Goal: Task Accomplishment & Management: Use online tool/utility

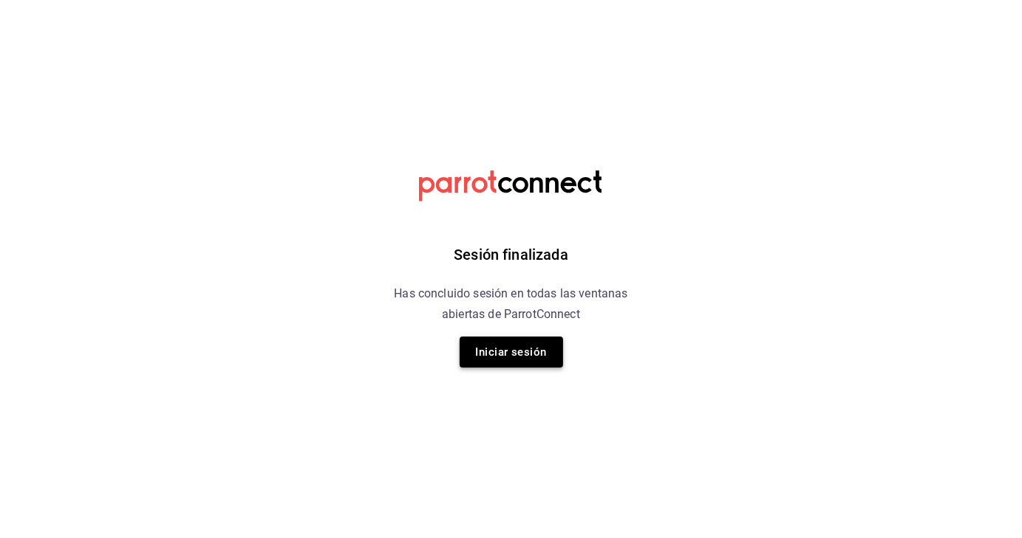
click at [490, 360] on button "Iniciar sesión" at bounding box center [510, 352] width 103 height 31
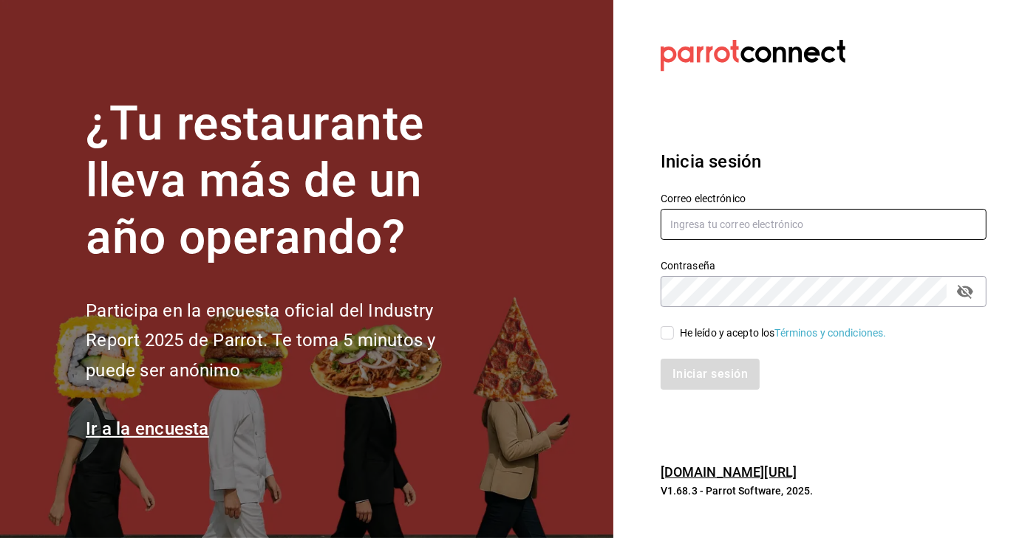
click at [725, 225] on input "text" at bounding box center [823, 224] width 326 height 31
type input "contacto@maoza.com.mx"
click at [660, 338] on div "He leído y acepto los Términos y condiciones." at bounding box center [814, 324] width 343 height 34
click at [665, 335] on input "He leído y acepto los Términos y condiciones." at bounding box center [666, 332] width 13 height 13
checkbox input "true"
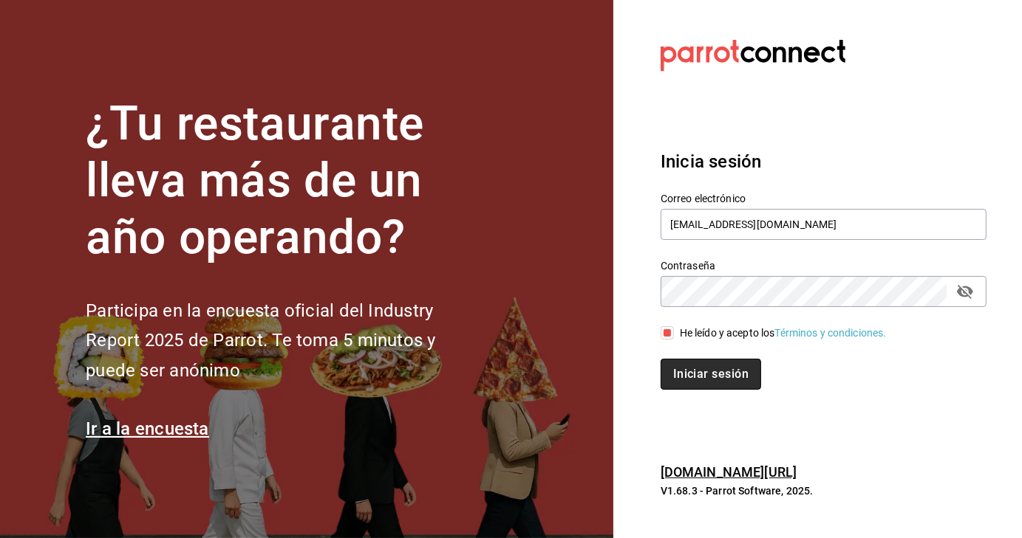
click at [691, 372] on button "Iniciar sesión" at bounding box center [710, 374] width 100 height 31
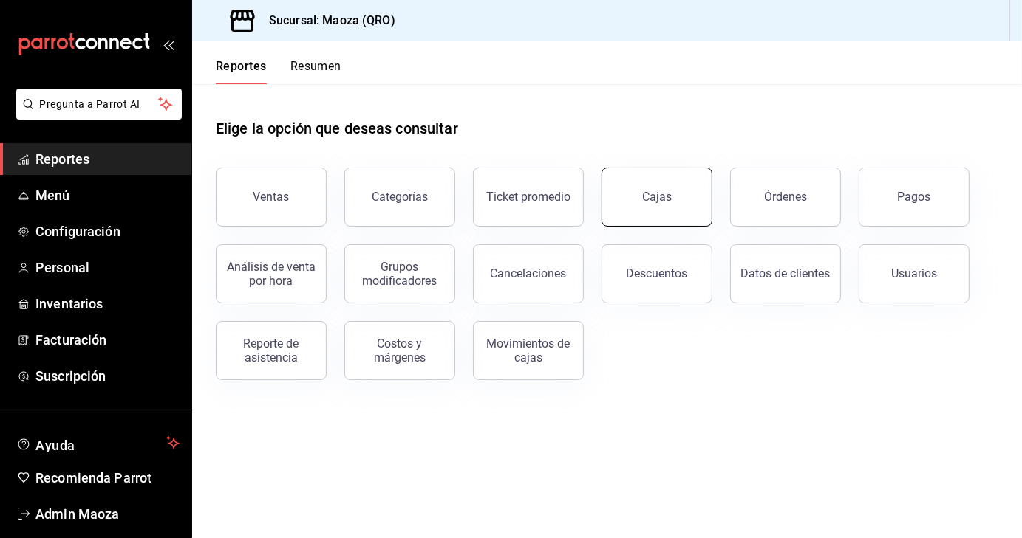
click at [667, 200] on div "Cajas" at bounding box center [657, 197] width 30 height 14
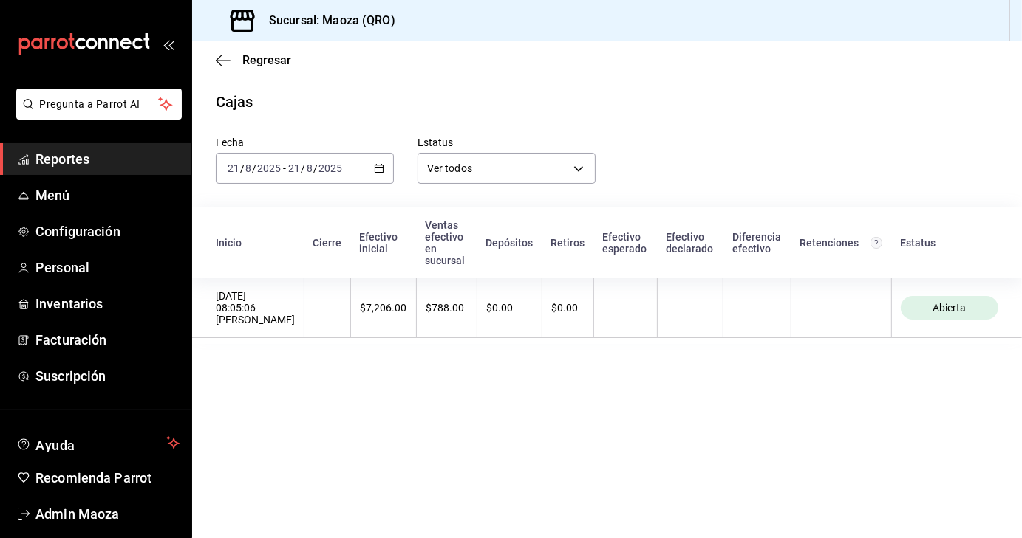
click at [380, 168] on \(Stroke\) "button" at bounding box center [379, 167] width 8 height 1
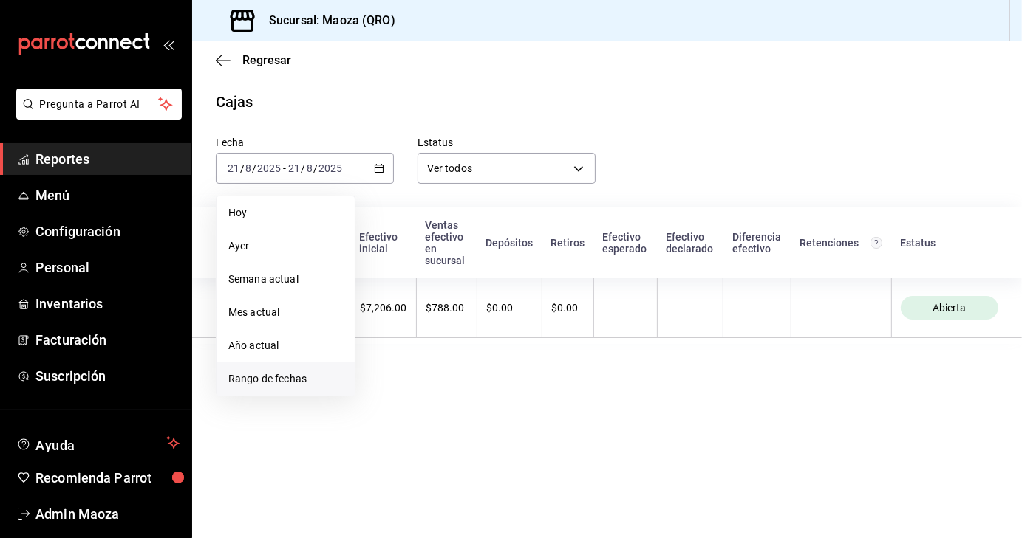
click at [269, 375] on span "Rango de fechas" at bounding box center [285, 380] width 114 height 16
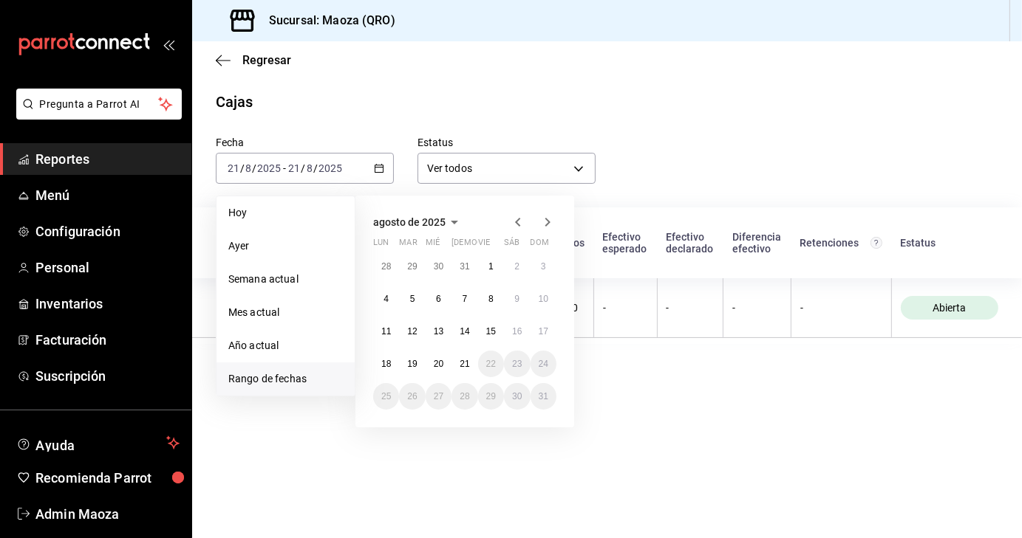
click at [386, 362] on abbr "18" at bounding box center [386, 364] width 10 height 10
click at [442, 364] on abbr "20" at bounding box center [439, 364] width 10 height 10
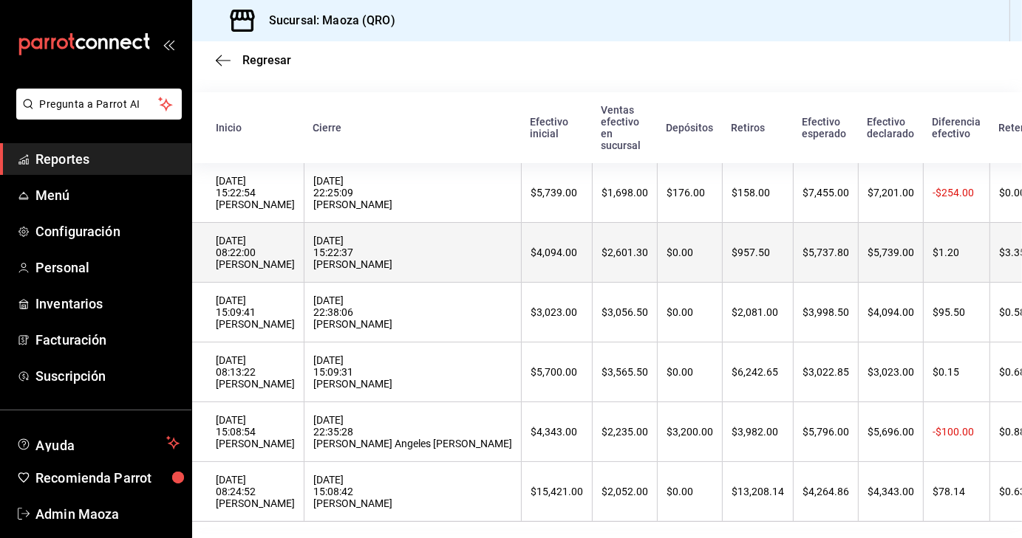
scroll to position [151, 0]
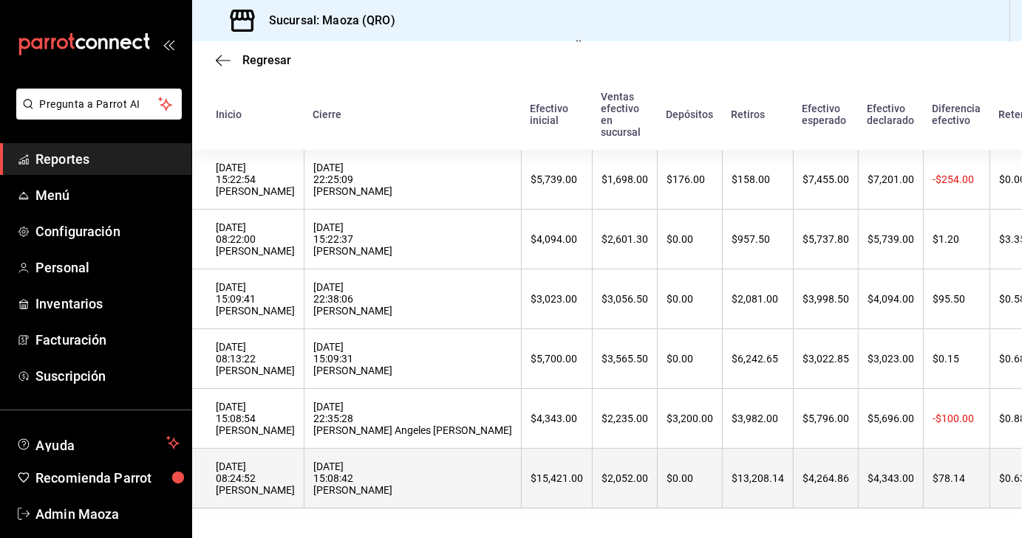
click at [352, 462] on div "[DATE] 15:08:42 [PERSON_NAME]" at bounding box center [412, 478] width 199 height 35
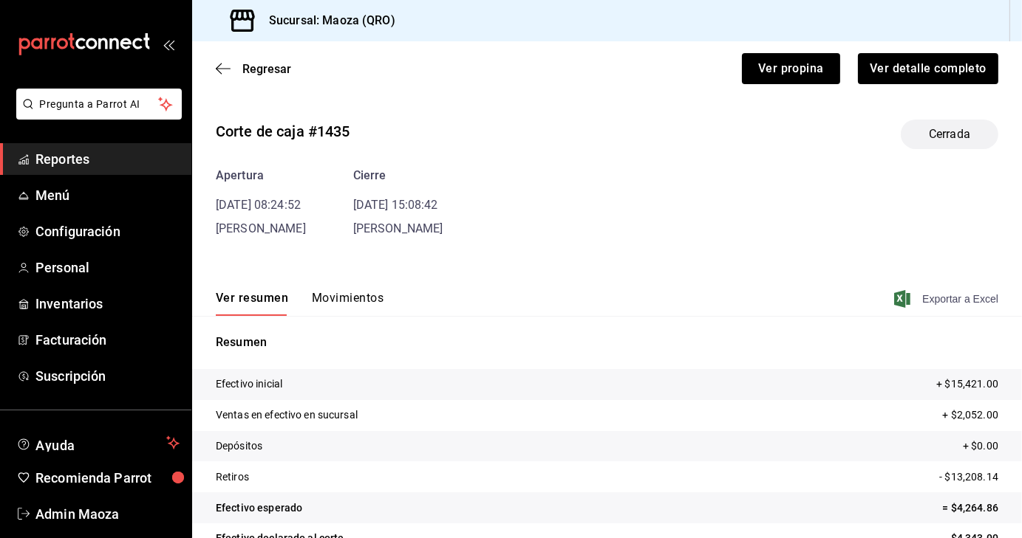
click at [929, 296] on span "Exportar a Excel" at bounding box center [947, 299] width 101 height 18
click at [265, 64] on span "Regresar" at bounding box center [266, 69] width 49 height 14
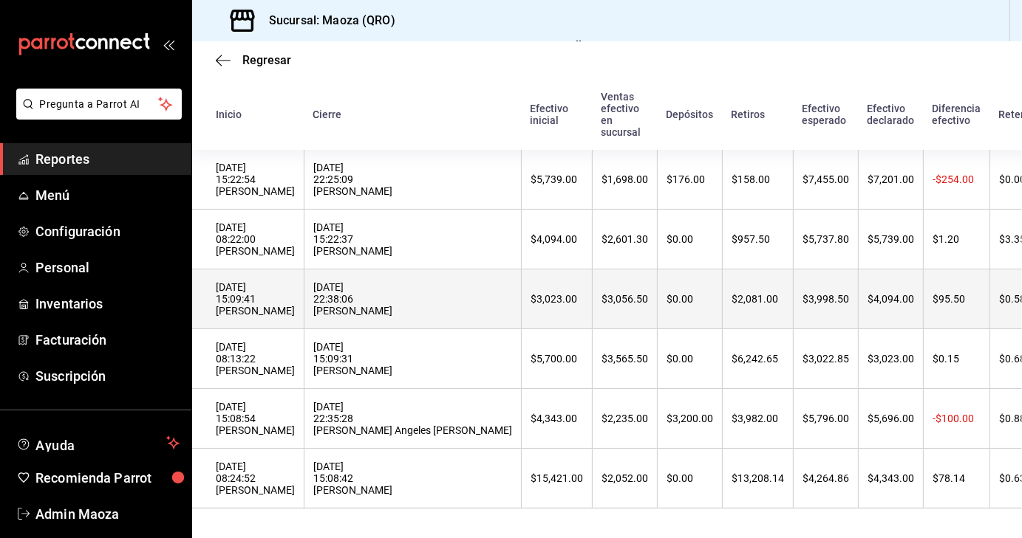
scroll to position [151, 0]
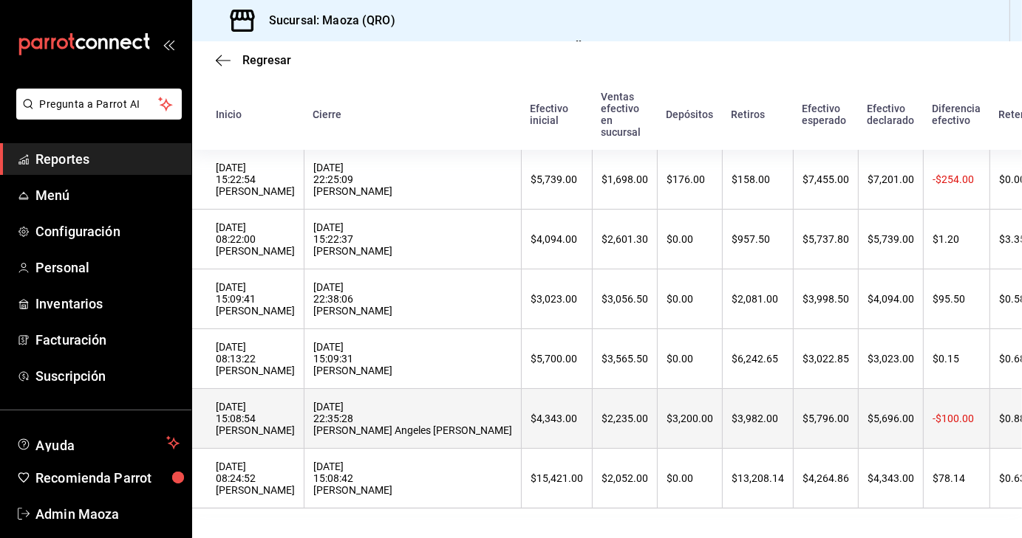
click at [248, 408] on div "[DATE] 15:08:54 [PERSON_NAME]" at bounding box center [255, 418] width 79 height 35
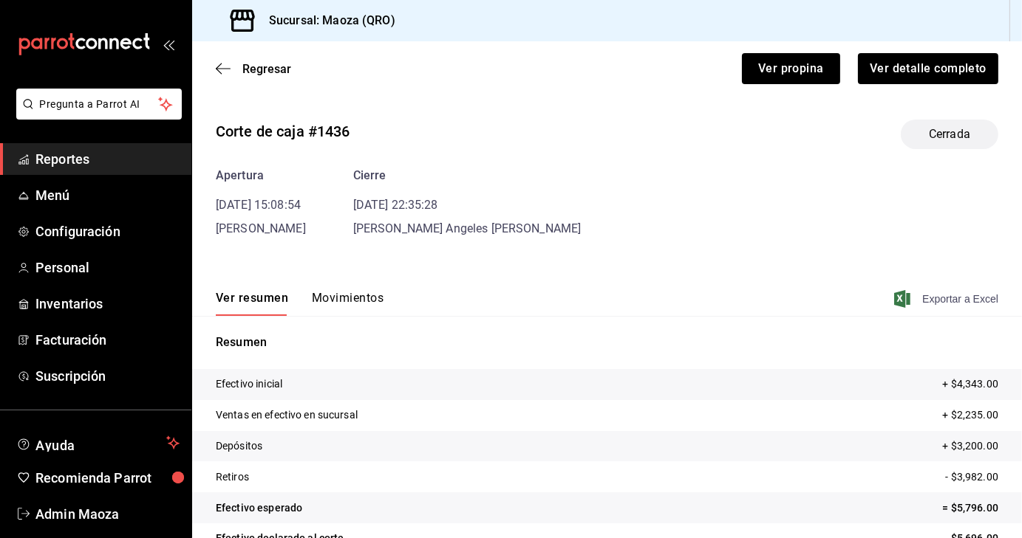
click at [948, 301] on span "Exportar a Excel" at bounding box center [947, 299] width 101 height 18
click at [263, 71] on span "Regresar" at bounding box center [266, 69] width 49 height 14
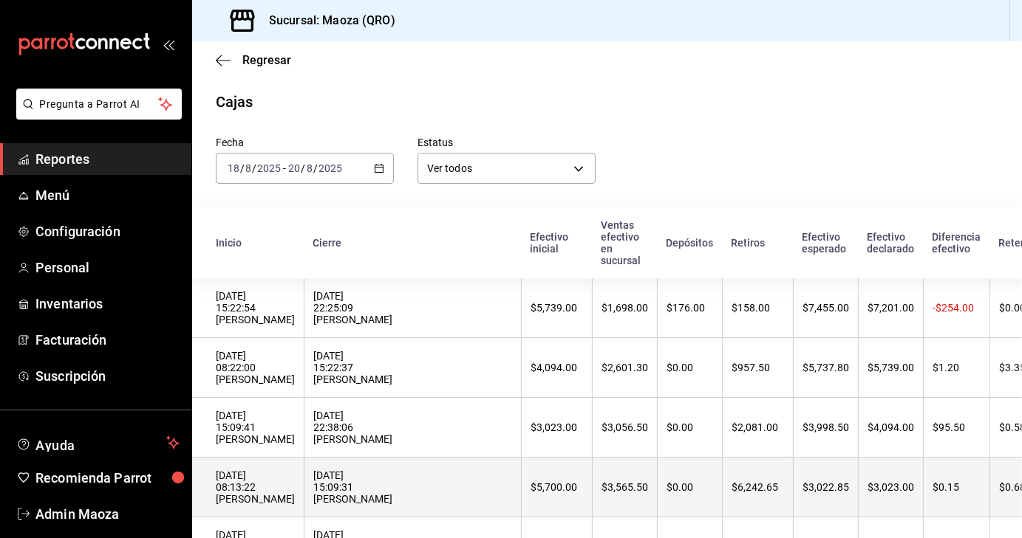
click at [236, 496] on div "[DATE] 08:13:22 [PERSON_NAME]" at bounding box center [255, 487] width 79 height 35
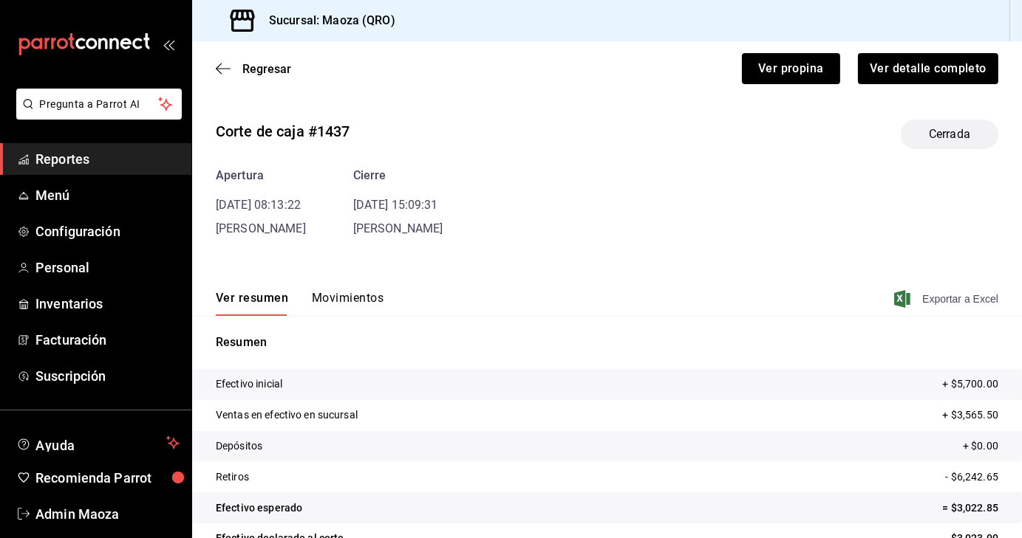
click at [943, 295] on span "Exportar a Excel" at bounding box center [947, 299] width 101 height 18
click at [257, 72] on span "Regresar" at bounding box center [266, 69] width 49 height 14
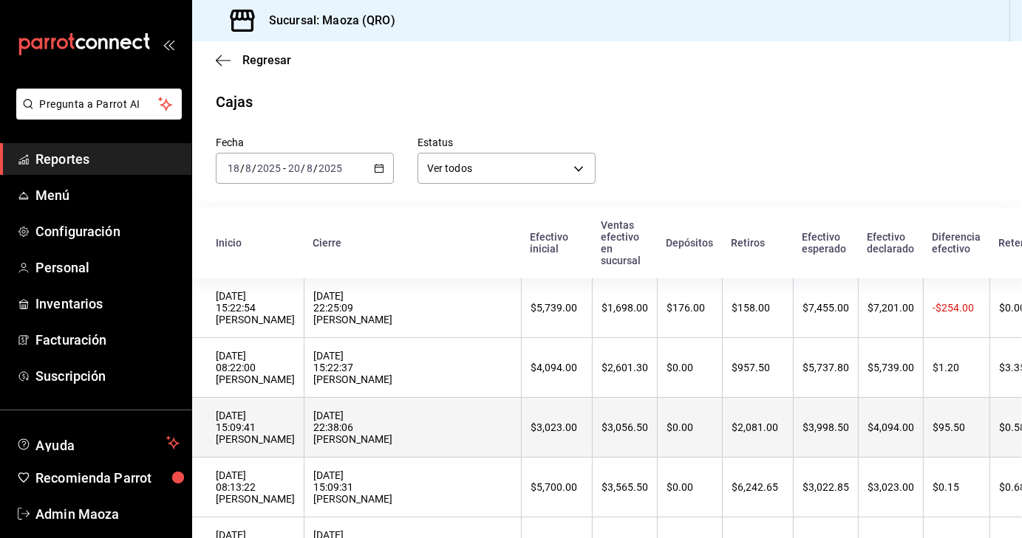
click at [244, 423] on div "[DATE] 15:09:41 [PERSON_NAME]" at bounding box center [255, 427] width 79 height 35
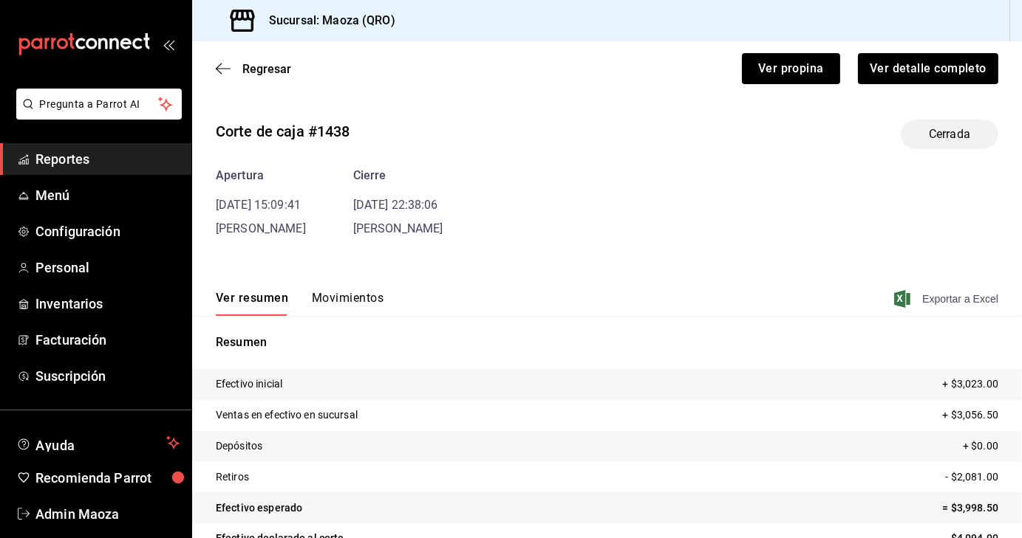
click at [951, 297] on span "Exportar a Excel" at bounding box center [947, 299] width 101 height 18
click at [261, 67] on span "Regresar" at bounding box center [266, 69] width 49 height 14
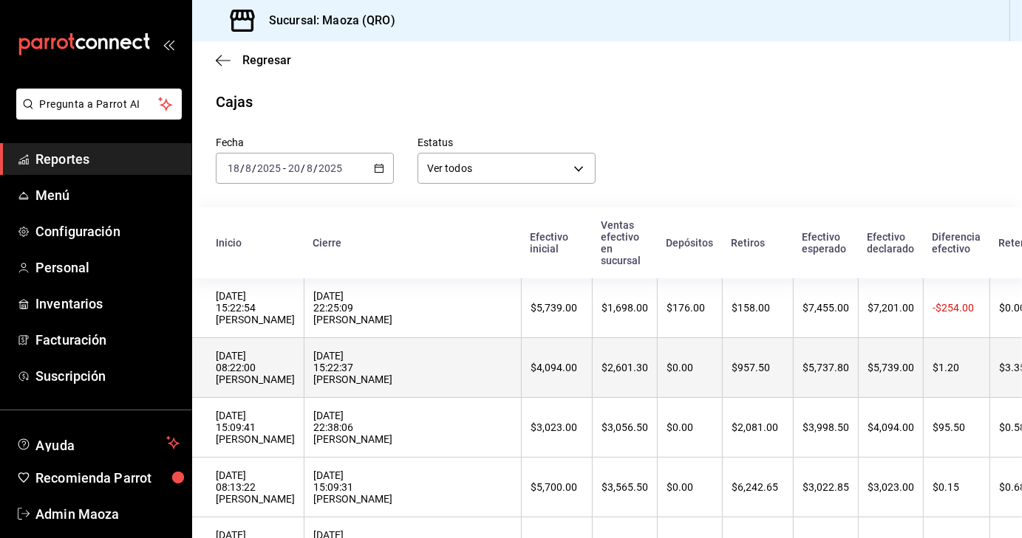
click at [267, 375] on div "[DATE] 08:22:00 [PERSON_NAME]" at bounding box center [255, 367] width 79 height 35
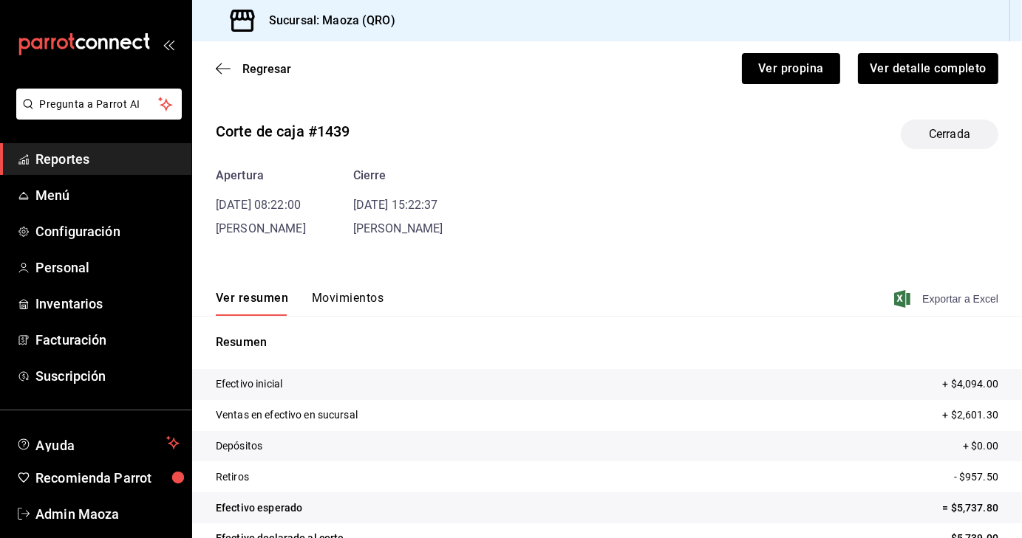
click at [929, 298] on span "Exportar a Excel" at bounding box center [947, 299] width 101 height 18
click at [257, 65] on span "Regresar" at bounding box center [266, 69] width 49 height 14
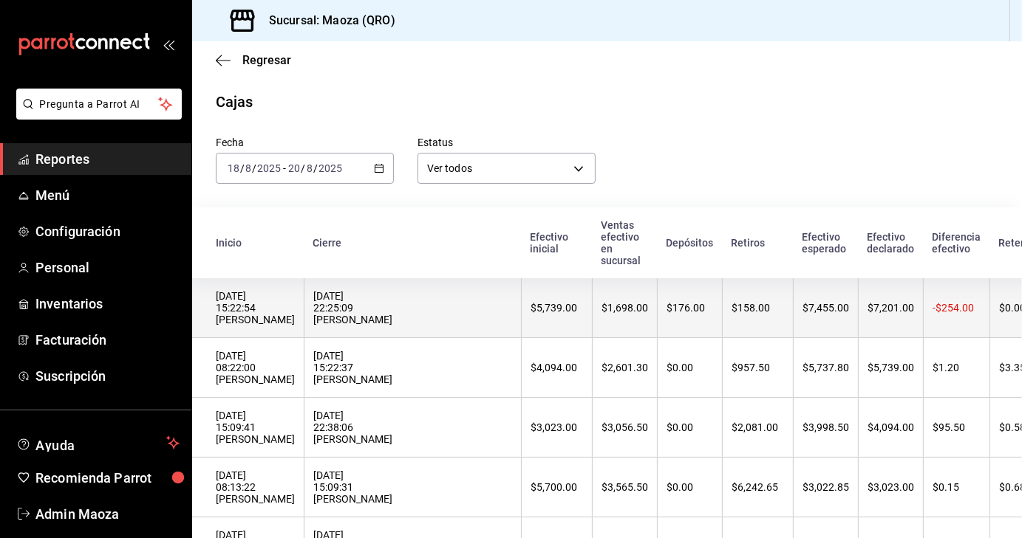
click at [254, 321] on div "[DATE] 15:22:54 [PERSON_NAME]" at bounding box center [255, 307] width 79 height 35
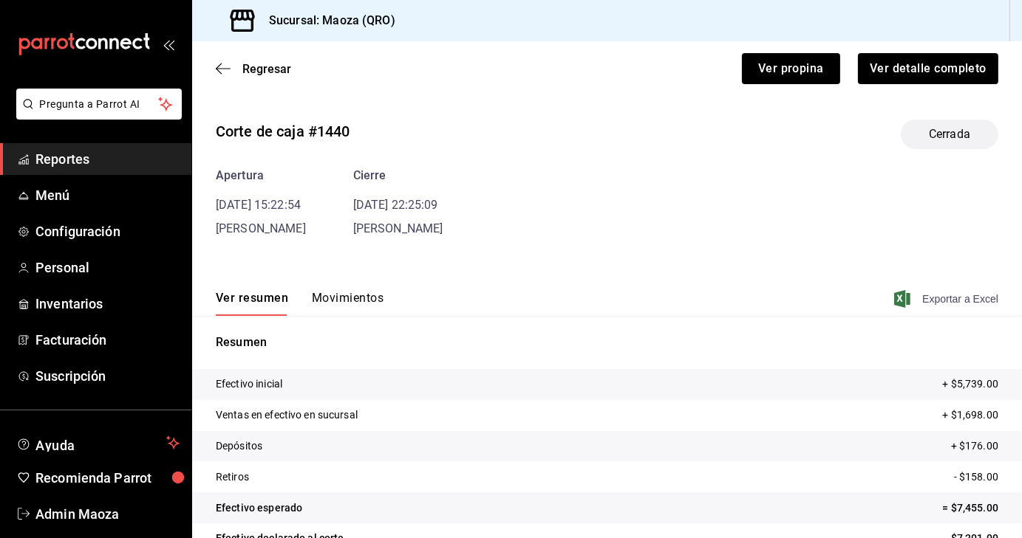
click at [929, 298] on span "Exportar a Excel" at bounding box center [947, 299] width 101 height 18
click at [260, 64] on span "Regresar" at bounding box center [266, 69] width 49 height 14
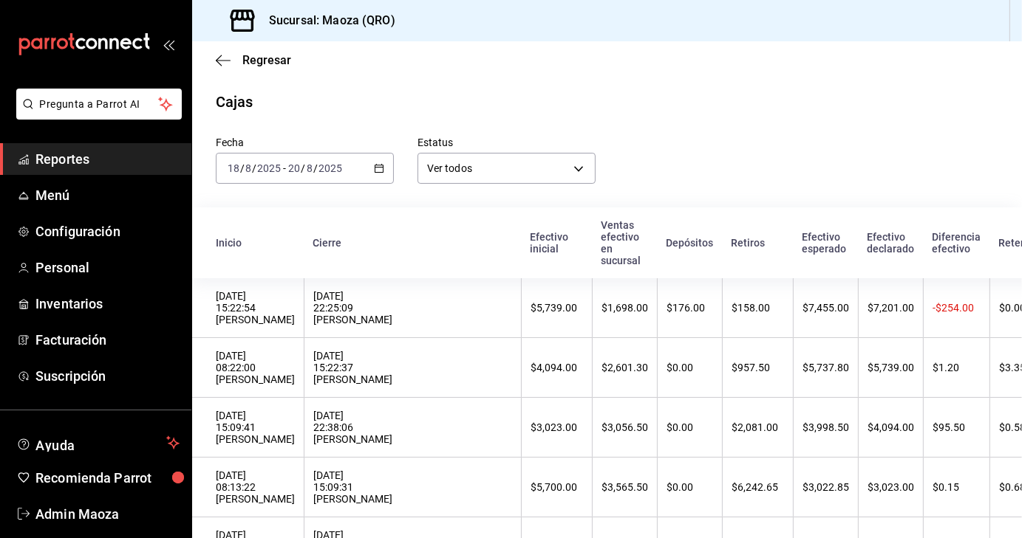
click at [260, 64] on span "Regresar" at bounding box center [266, 60] width 49 height 14
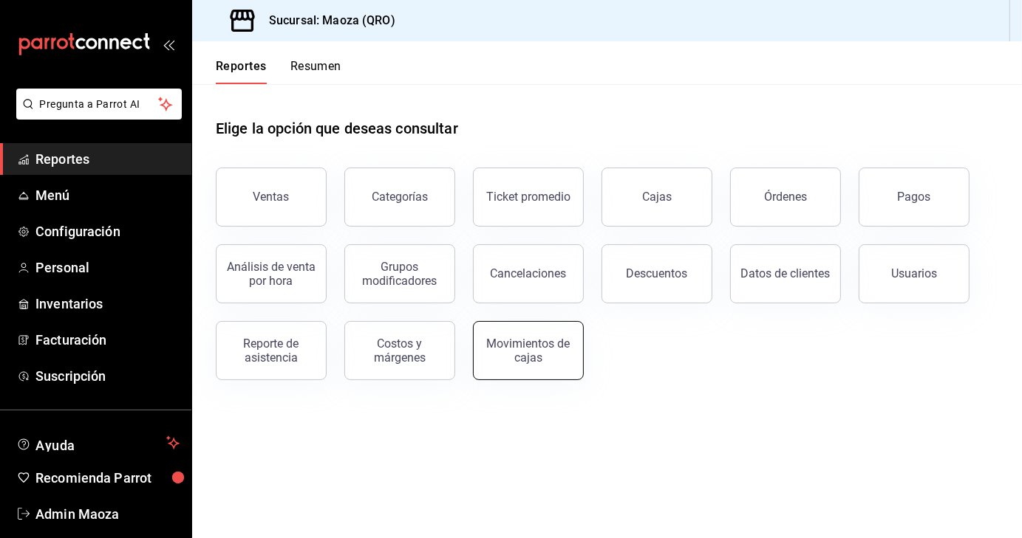
click at [553, 366] on button "Movimientos de cajas" at bounding box center [528, 350] width 111 height 59
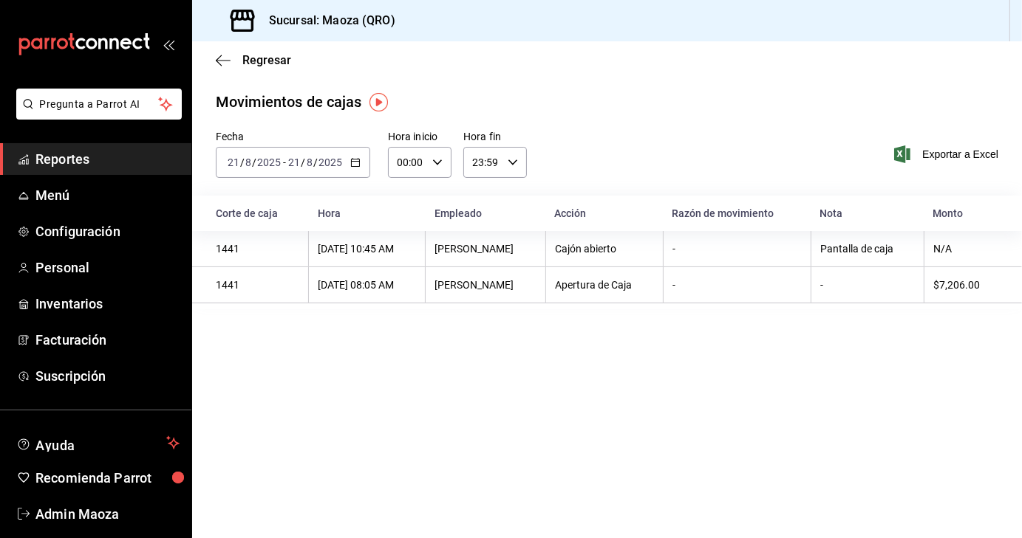
click at [355, 161] on icon "button" at bounding box center [355, 162] width 10 height 10
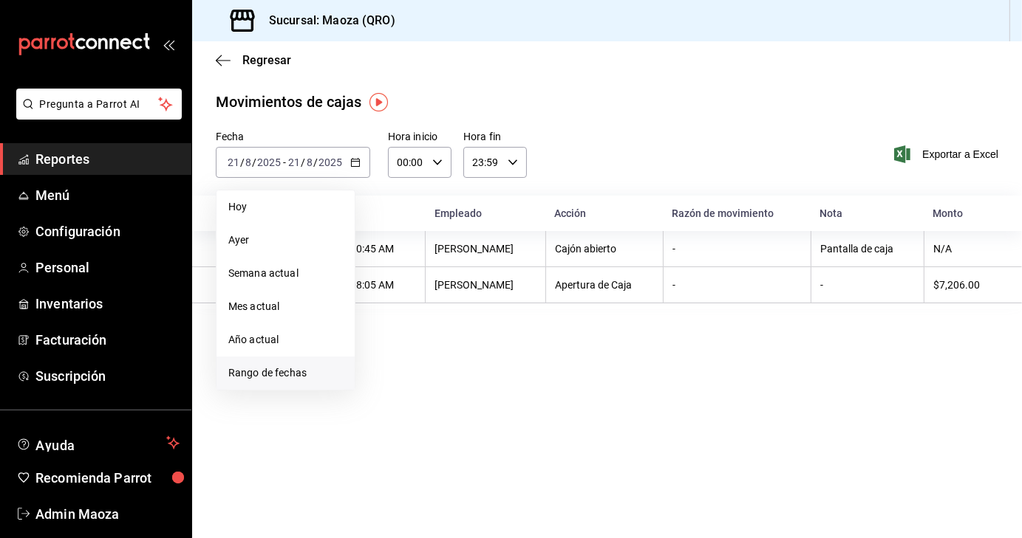
click at [276, 371] on span "Rango de fechas" at bounding box center [285, 374] width 114 height 16
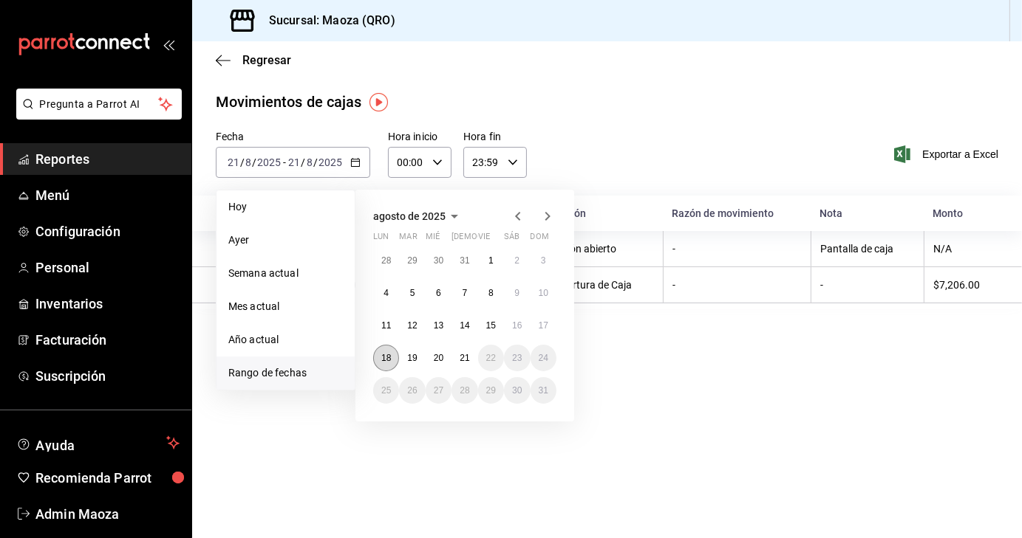
click at [386, 355] on abbr "18" at bounding box center [386, 358] width 10 height 10
click at [439, 362] on abbr "20" at bounding box center [439, 358] width 10 height 10
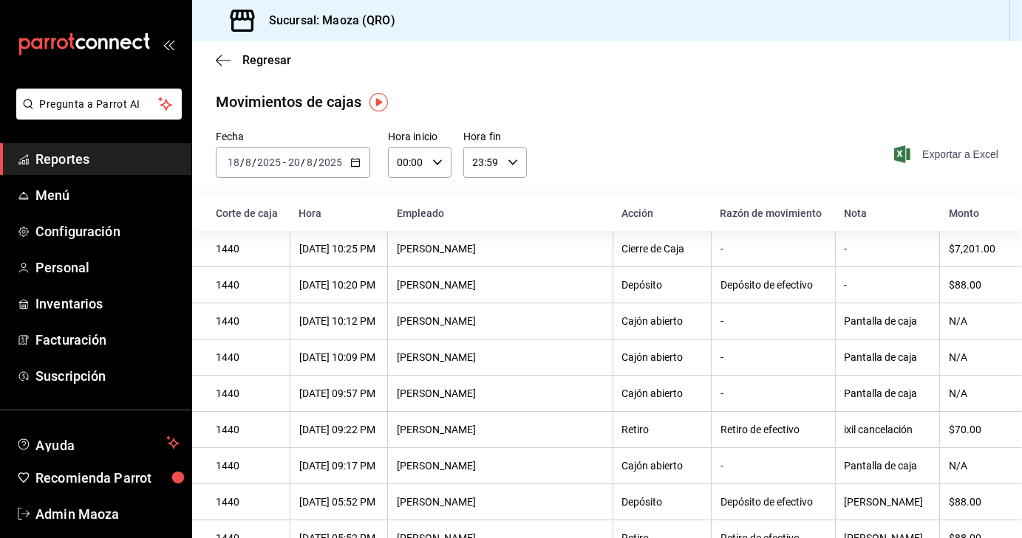
click at [950, 157] on span "Exportar a Excel" at bounding box center [947, 155] width 101 height 18
click at [267, 56] on span "Regresar" at bounding box center [266, 60] width 49 height 14
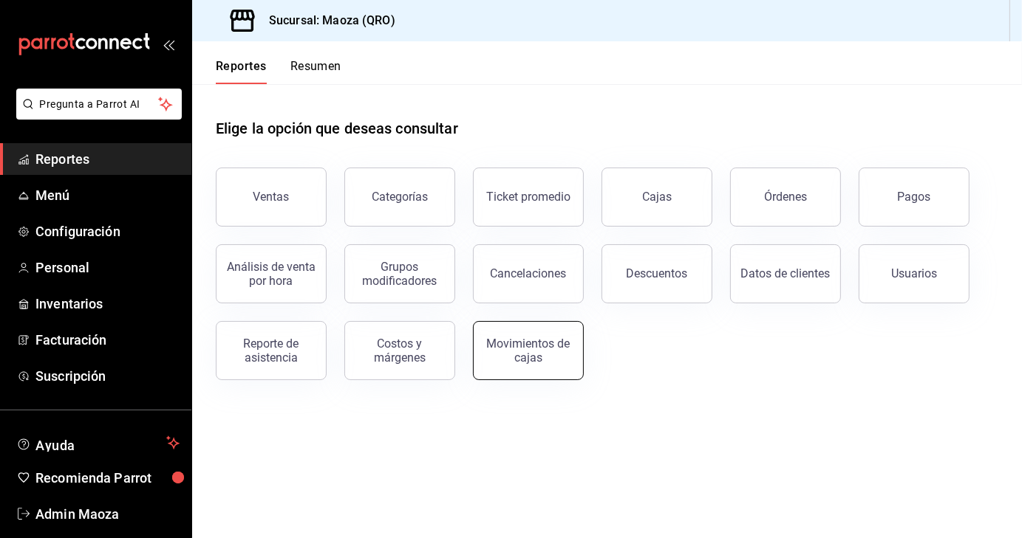
click at [538, 359] on div "Movimientos de cajas" at bounding box center [528, 351] width 92 height 28
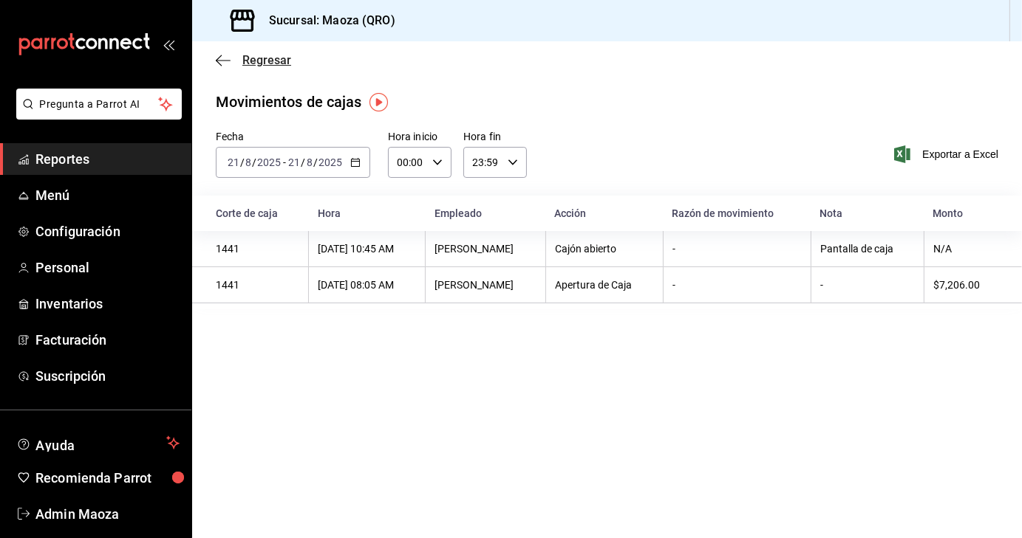
click at [270, 59] on span "Regresar" at bounding box center [266, 60] width 49 height 14
